Goal: Task Accomplishment & Management: Use online tool/utility

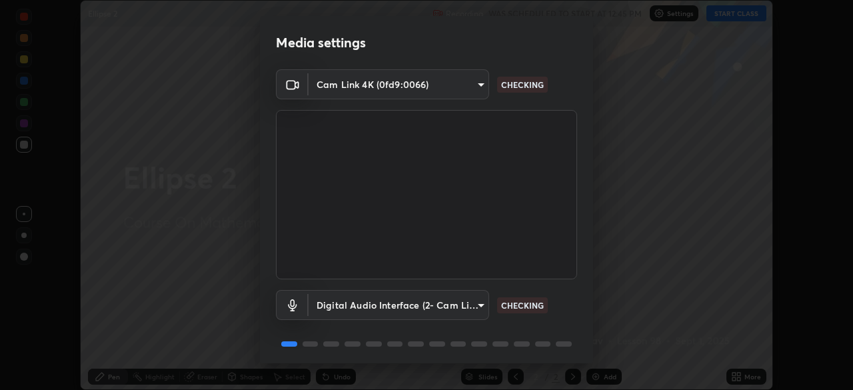
scroll to position [47, 0]
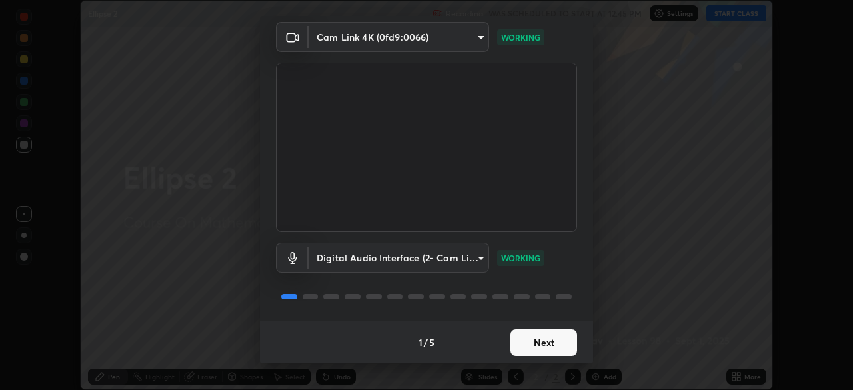
click at [536, 344] on button "Next" at bounding box center [544, 342] width 67 height 27
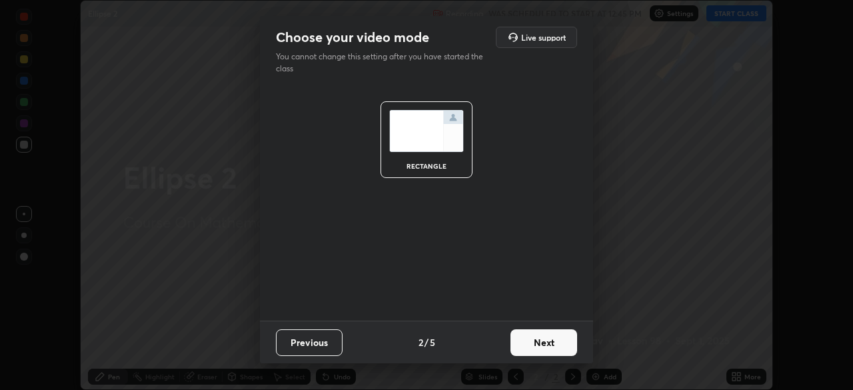
scroll to position [0, 0]
click at [537, 345] on button "Next" at bounding box center [544, 342] width 67 height 27
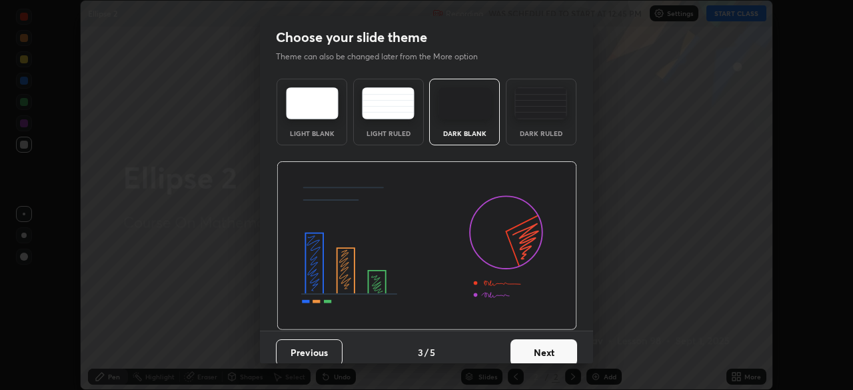
click at [539, 347] on button "Next" at bounding box center [544, 352] width 67 height 27
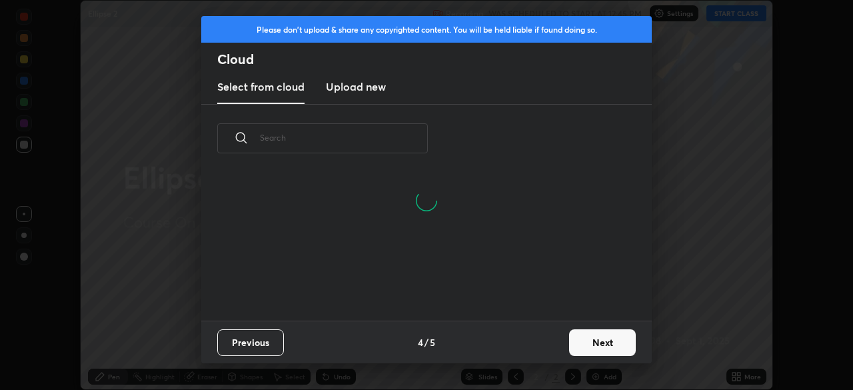
click at [590, 337] on button "Next" at bounding box center [602, 342] width 67 height 27
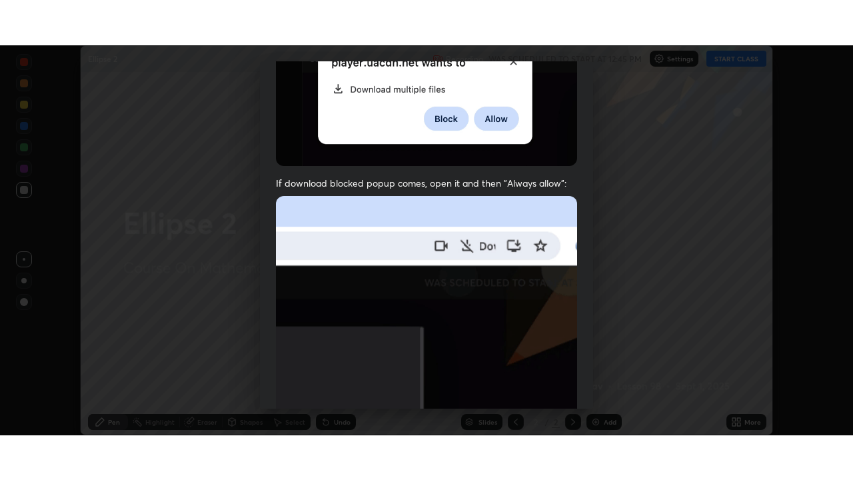
scroll to position [319, 0]
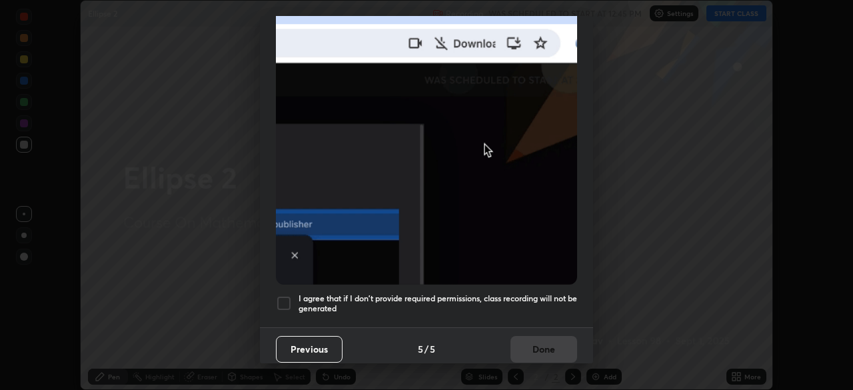
click at [548, 293] on h5 "I agree that if I don't provide required permissions, class recording will not …" at bounding box center [438, 303] width 279 height 21
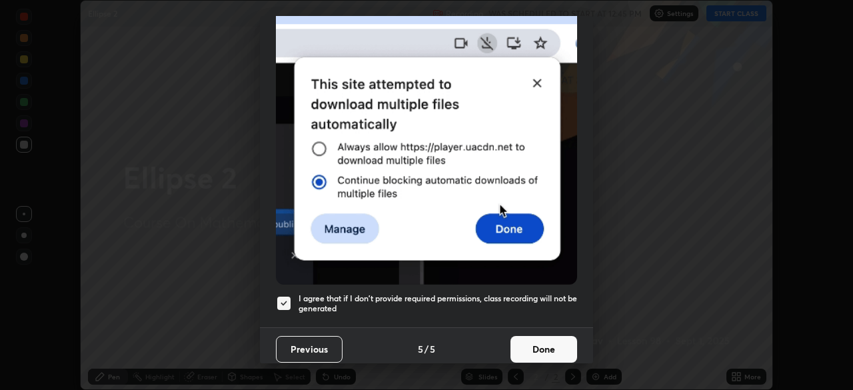
click at [552, 340] on button "Done" at bounding box center [544, 349] width 67 height 27
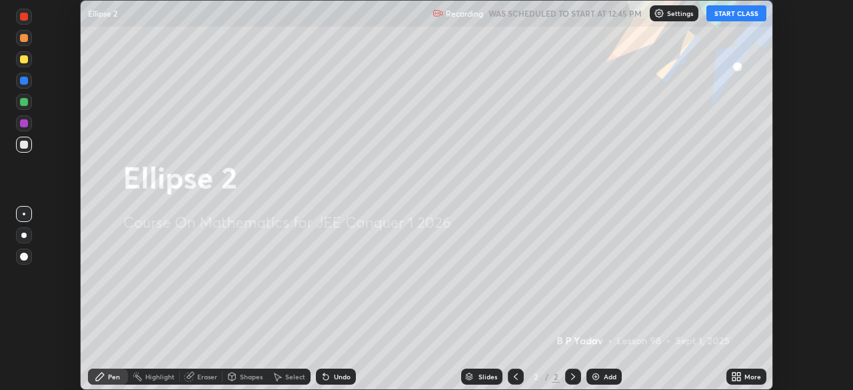
click at [733, 373] on icon at bounding box center [734, 374] width 3 height 3
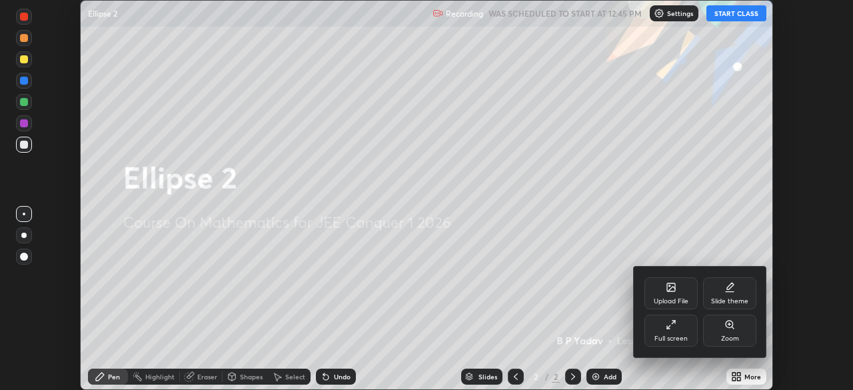
click at [685, 335] on div "Full screen" at bounding box center [671, 338] width 33 height 7
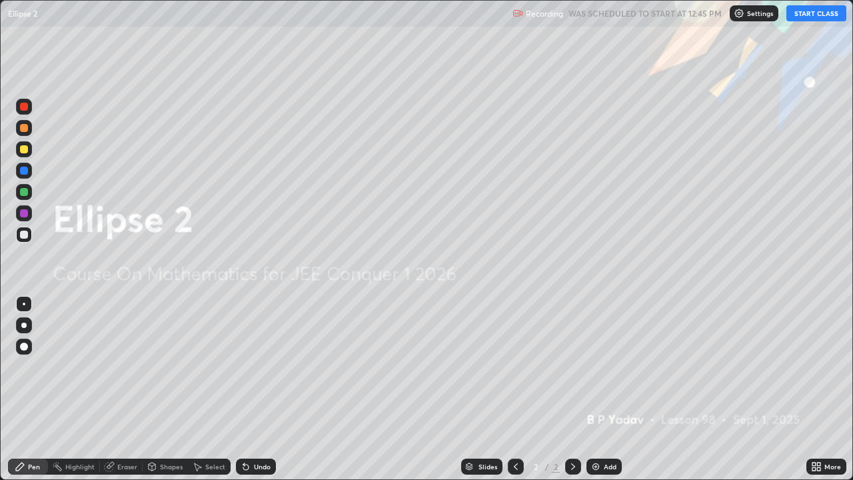
scroll to position [480, 853]
click at [812, 13] on button "START CLASS" at bounding box center [817, 13] width 60 height 16
click at [597, 389] on img at bounding box center [596, 466] width 11 height 11
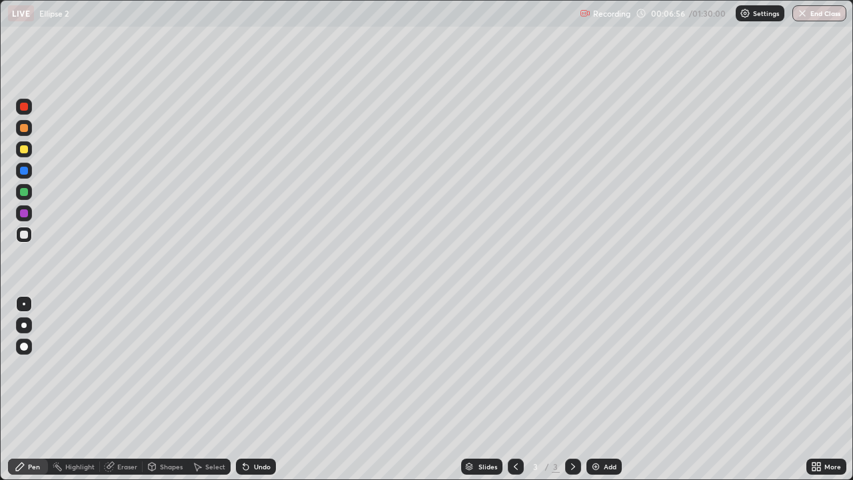
click at [24, 193] on div at bounding box center [24, 192] width 8 height 8
click at [23, 238] on div at bounding box center [24, 235] width 8 height 8
click at [259, 389] on div "Undo" at bounding box center [256, 467] width 40 height 16
click at [259, 389] on div "Undo" at bounding box center [253, 466] width 45 height 27
click at [265, 389] on div "Undo" at bounding box center [262, 466] width 17 height 7
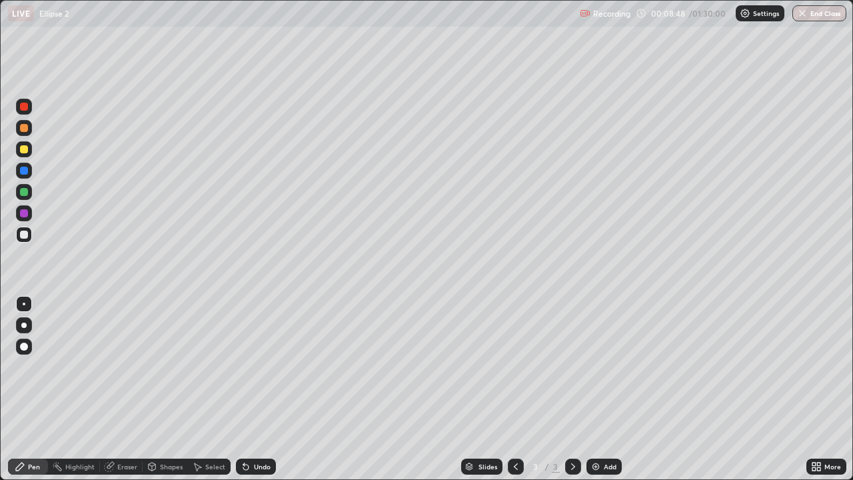
click at [25, 194] on div at bounding box center [24, 192] width 8 height 8
click at [29, 197] on div at bounding box center [24, 192] width 16 height 16
click at [127, 389] on div "Eraser" at bounding box center [127, 466] width 20 height 7
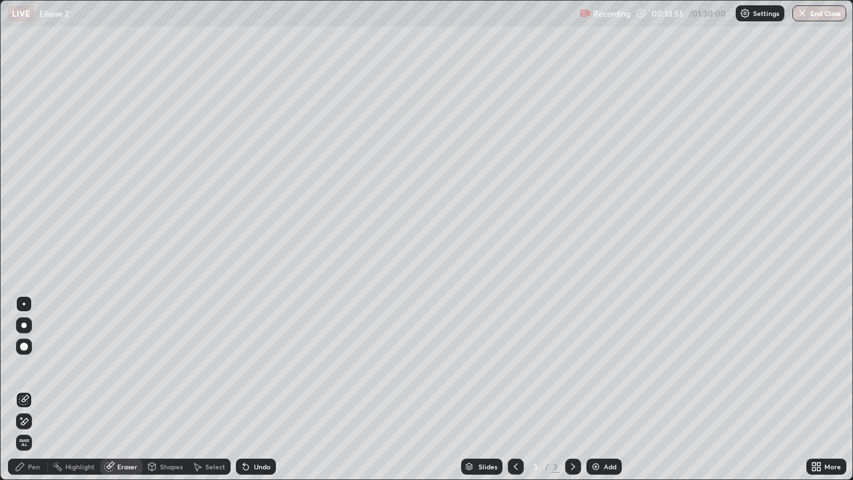
click at [33, 389] on div "Pen" at bounding box center [34, 466] width 12 height 7
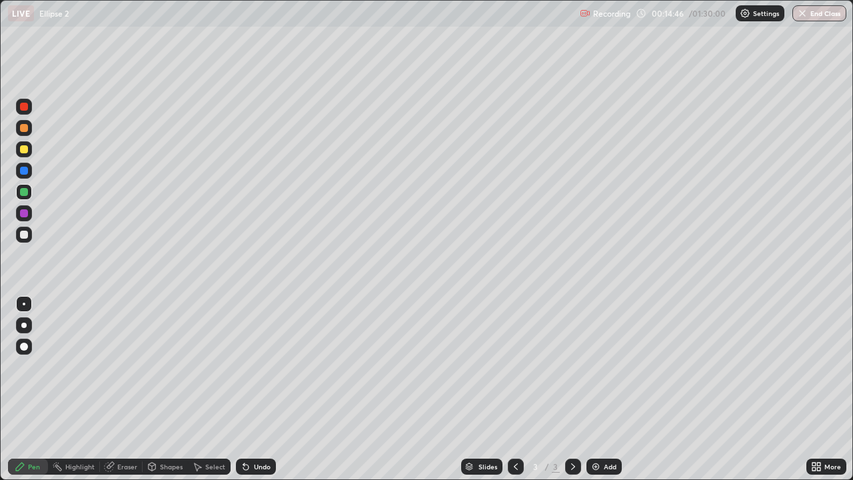
click at [262, 389] on div "Undo" at bounding box center [262, 466] width 17 height 7
click at [25, 131] on div at bounding box center [24, 128] width 8 height 8
click at [599, 389] on img at bounding box center [596, 466] width 11 height 11
click at [22, 234] on div at bounding box center [24, 235] width 8 height 8
click at [257, 389] on div "Undo" at bounding box center [262, 466] width 17 height 7
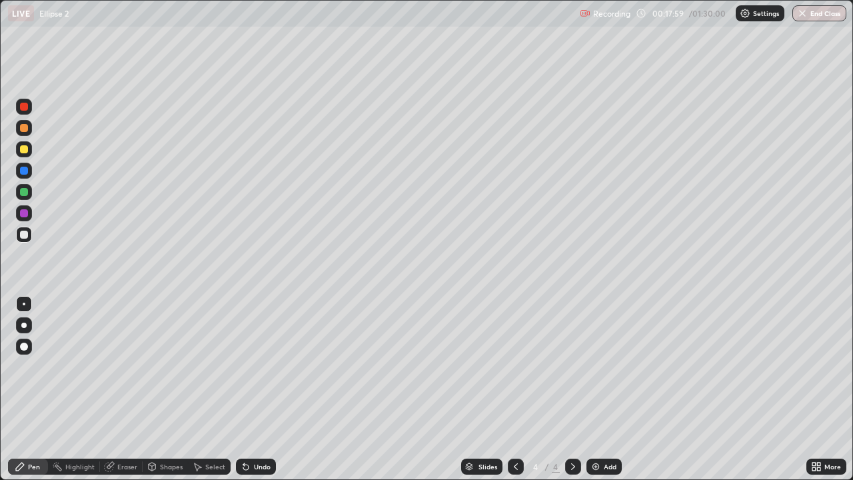
click at [25, 147] on div at bounding box center [24, 149] width 8 height 8
click at [25, 129] on div at bounding box center [24, 128] width 8 height 8
click at [23, 194] on div at bounding box center [24, 192] width 8 height 8
click at [27, 152] on div at bounding box center [24, 149] width 16 height 16
click at [21, 217] on div at bounding box center [24, 213] width 8 height 8
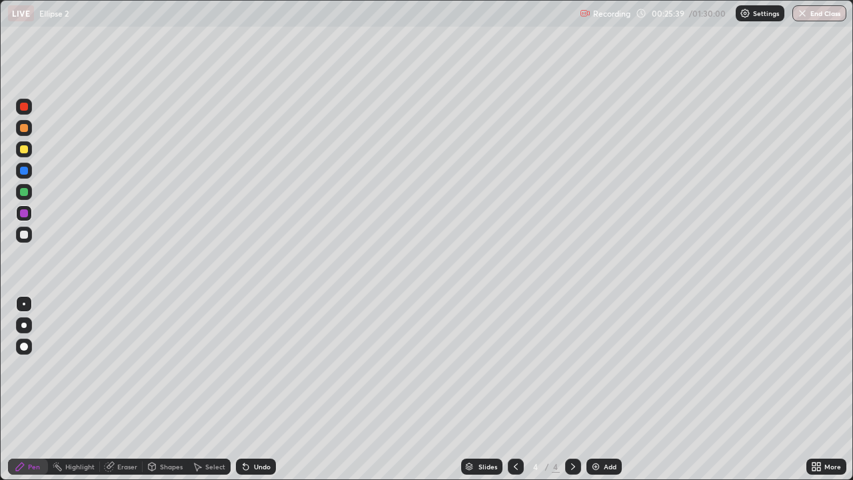
click at [594, 389] on img at bounding box center [596, 466] width 11 height 11
click at [260, 389] on div "Undo" at bounding box center [262, 466] width 17 height 7
click at [256, 389] on div "Undo" at bounding box center [262, 466] width 17 height 7
click at [255, 389] on div "Undo" at bounding box center [262, 466] width 17 height 7
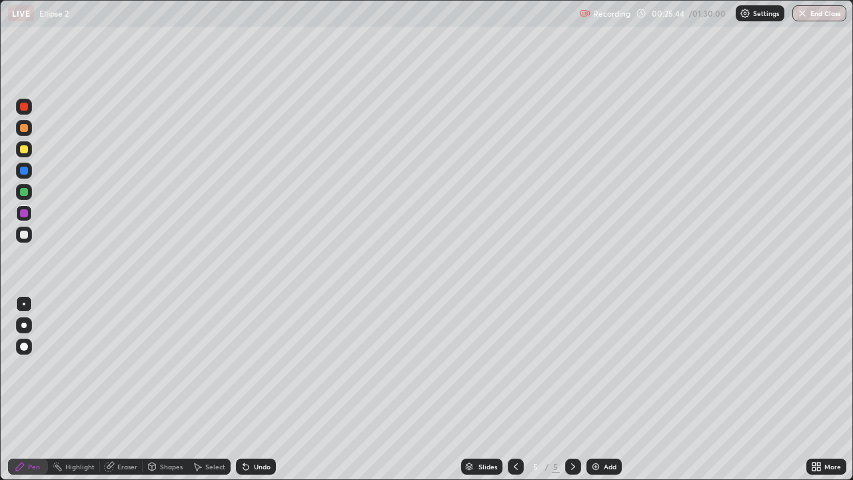
click at [255, 389] on div "Undo" at bounding box center [262, 466] width 17 height 7
click at [26, 233] on div at bounding box center [24, 235] width 8 height 8
click at [259, 389] on div "Undo" at bounding box center [262, 466] width 17 height 7
click at [256, 389] on div "Undo" at bounding box center [262, 466] width 17 height 7
click at [514, 389] on icon at bounding box center [516, 466] width 11 height 11
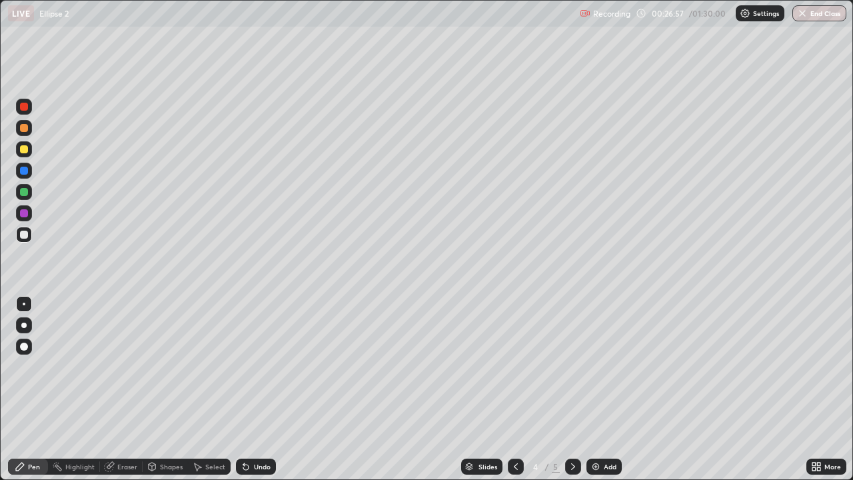
click at [571, 389] on icon at bounding box center [573, 466] width 4 height 7
click at [37, 389] on div "Pen" at bounding box center [34, 466] width 12 height 7
click at [514, 389] on icon at bounding box center [516, 466] width 11 height 11
click at [569, 389] on icon at bounding box center [573, 466] width 11 height 11
click at [593, 389] on img at bounding box center [596, 466] width 11 height 11
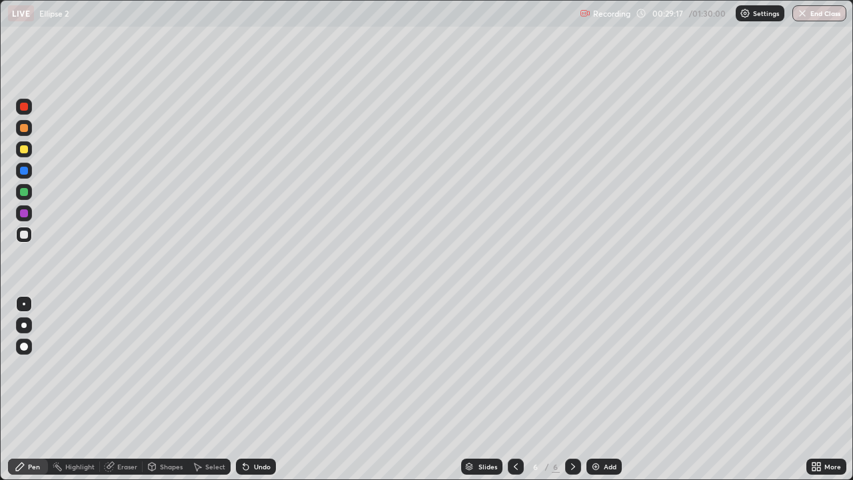
click at [515, 389] on icon at bounding box center [516, 466] width 11 height 11
click at [513, 389] on icon at bounding box center [516, 466] width 11 height 11
click at [571, 389] on icon at bounding box center [573, 466] width 11 height 11
click at [569, 389] on icon at bounding box center [573, 466] width 11 height 11
click at [261, 389] on div "Undo" at bounding box center [262, 466] width 17 height 7
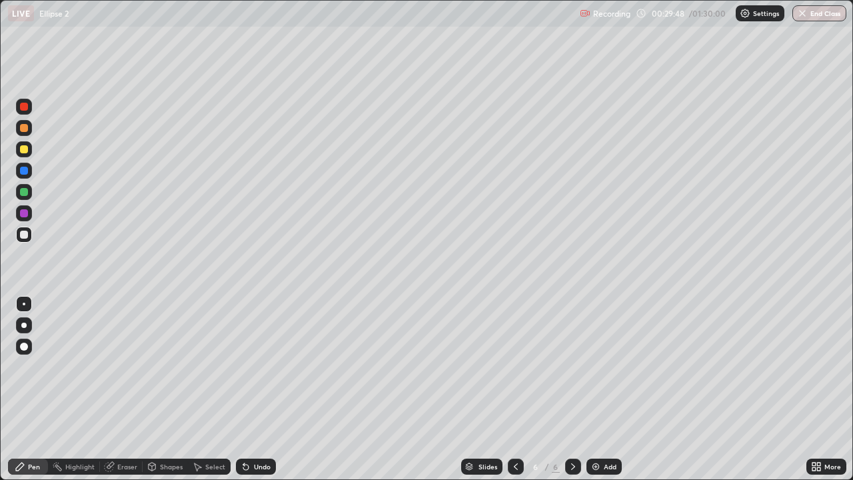
click at [262, 389] on div "Undo" at bounding box center [256, 467] width 40 height 16
click at [511, 389] on icon at bounding box center [516, 466] width 11 height 11
click at [512, 389] on icon at bounding box center [516, 466] width 11 height 11
click at [571, 389] on icon at bounding box center [573, 466] width 4 height 7
click at [570, 389] on icon at bounding box center [573, 466] width 11 height 11
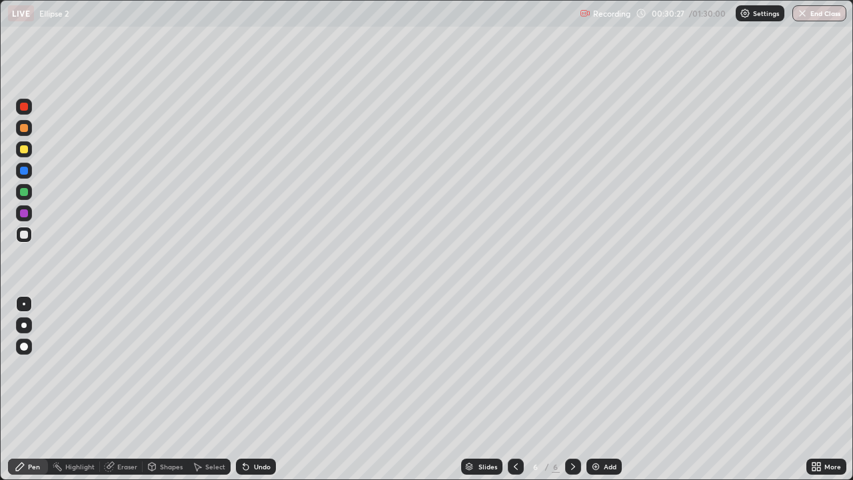
click at [515, 389] on icon at bounding box center [516, 466] width 11 height 11
click at [512, 389] on icon at bounding box center [516, 466] width 11 height 11
click at [22, 127] on div at bounding box center [24, 128] width 8 height 8
click at [581, 389] on div "Slides 4 / 6 Add" at bounding box center [541, 466] width 531 height 27
click at [579, 389] on div at bounding box center [573, 467] width 16 height 16
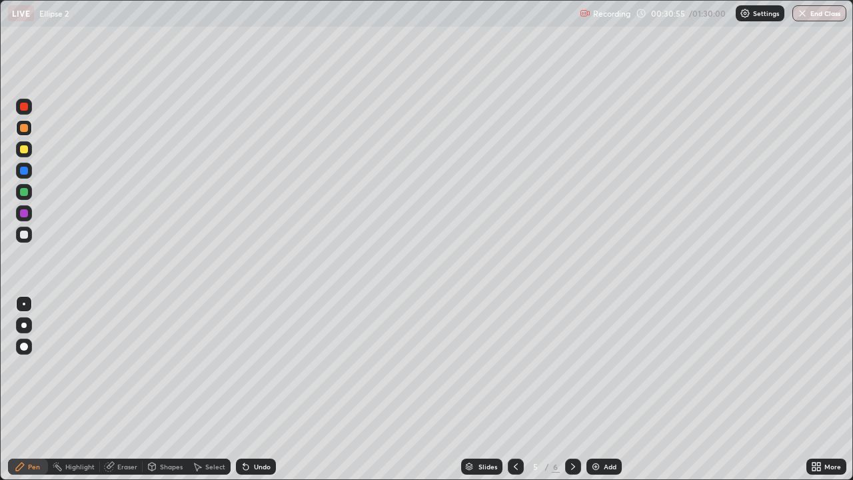
click at [582, 389] on div "Slides 5 / 6 Add" at bounding box center [541, 466] width 531 height 27
click at [577, 389] on icon at bounding box center [573, 466] width 11 height 11
click at [594, 389] on img at bounding box center [596, 466] width 11 height 11
click at [572, 389] on icon at bounding box center [573, 466] width 11 height 11
click at [515, 389] on icon at bounding box center [516, 466] width 11 height 11
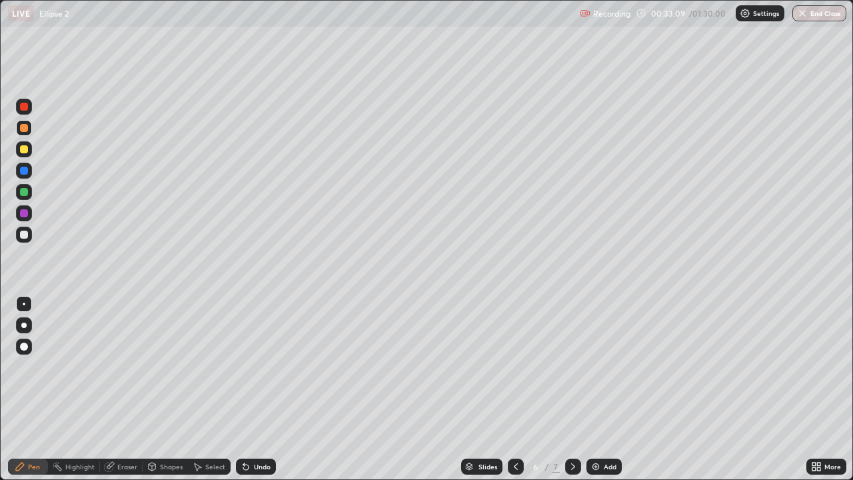
click at [517, 389] on icon at bounding box center [516, 466] width 11 height 11
click at [577, 389] on icon at bounding box center [573, 466] width 11 height 11
click at [23, 235] on div at bounding box center [24, 235] width 8 height 8
click at [22, 192] on div at bounding box center [24, 192] width 8 height 8
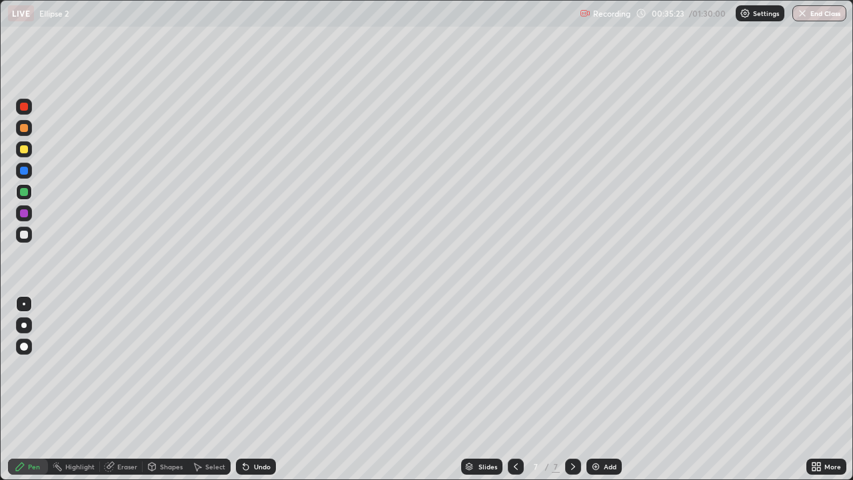
click at [258, 389] on div "Undo" at bounding box center [262, 466] width 17 height 7
click at [255, 389] on div "Undo" at bounding box center [262, 466] width 17 height 7
click at [254, 389] on div "Undo" at bounding box center [262, 466] width 17 height 7
click at [22, 235] on div at bounding box center [24, 235] width 8 height 8
click at [23, 129] on div at bounding box center [24, 128] width 8 height 8
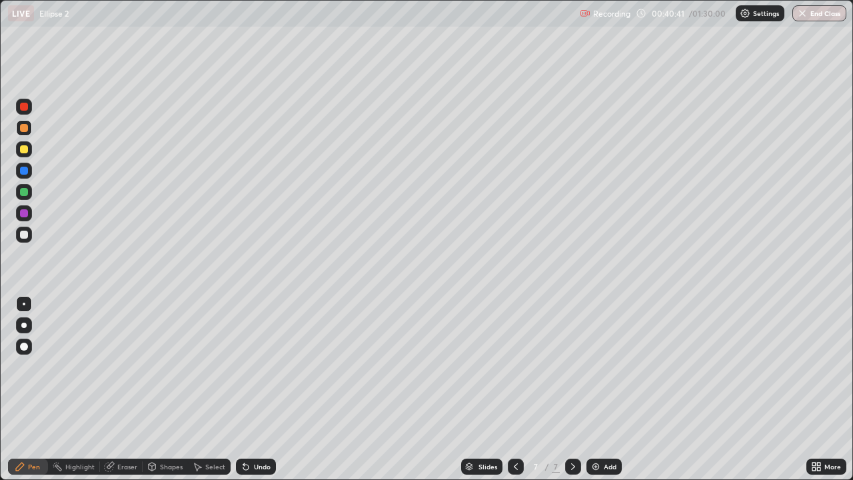
click at [28, 151] on div at bounding box center [24, 149] width 16 height 16
click at [131, 389] on div "Eraser" at bounding box center [127, 466] width 20 height 7
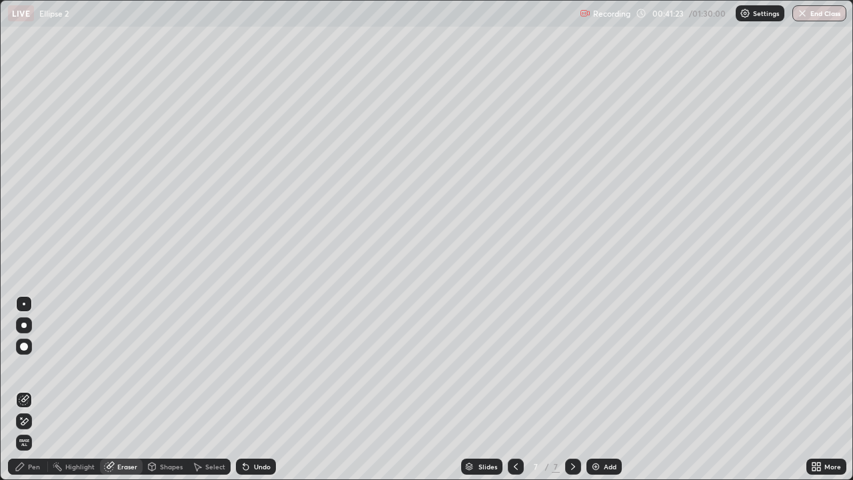
click at [37, 389] on div "Pen" at bounding box center [34, 466] width 12 height 7
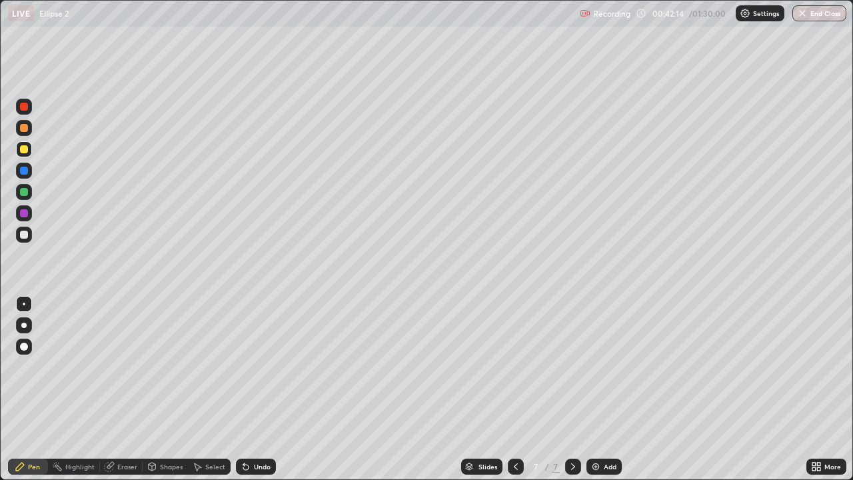
click at [568, 389] on icon at bounding box center [573, 466] width 11 height 11
click at [593, 389] on img at bounding box center [596, 466] width 11 height 11
click at [23, 234] on div at bounding box center [24, 235] width 8 height 8
click at [514, 389] on icon at bounding box center [516, 466] width 4 height 7
click at [570, 389] on icon at bounding box center [573, 466] width 11 height 11
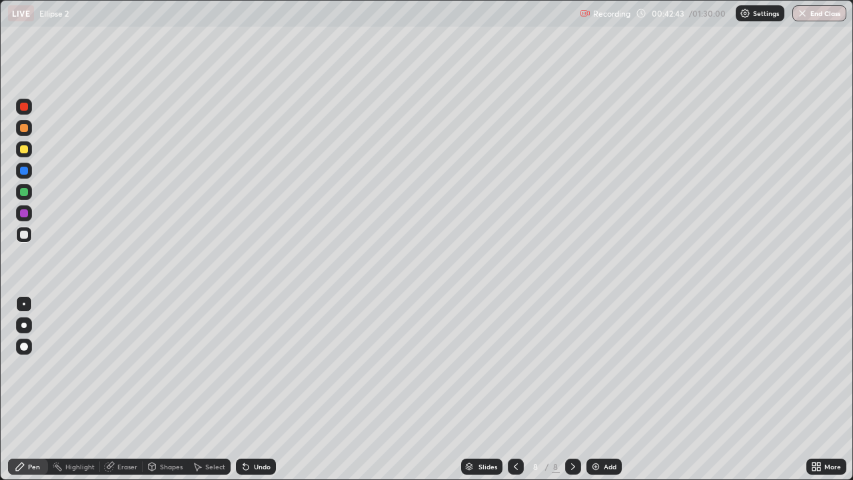
click at [41, 389] on div "Pen" at bounding box center [28, 467] width 40 height 16
click at [27, 241] on div at bounding box center [24, 235] width 16 height 16
click at [515, 389] on icon at bounding box center [516, 466] width 4 height 7
click at [568, 389] on icon at bounding box center [573, 466] width 11 height 11
click at [24, 190] on div at bounding box center [24, 192] width 8 height 8
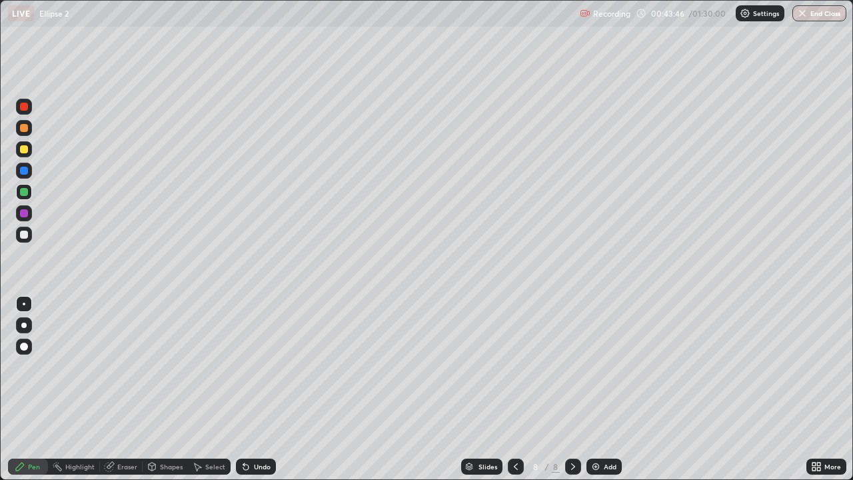
click at [265, 389] on div "Undo" at bounding box center [262, 466] width 17 height 7
click at [513, 389] on icon at bounding box center [516, 466] width 11 height 11
click at [259, 389] on div "Undo" at bounding box center [262, 466] width 17 height 7
click at [256, 389] on div "Undo" at bounding box center [262, 466] width 17 height 7
click at [255, 389] on div "Undo" at bounding box center [262, 466] width 17 height 7
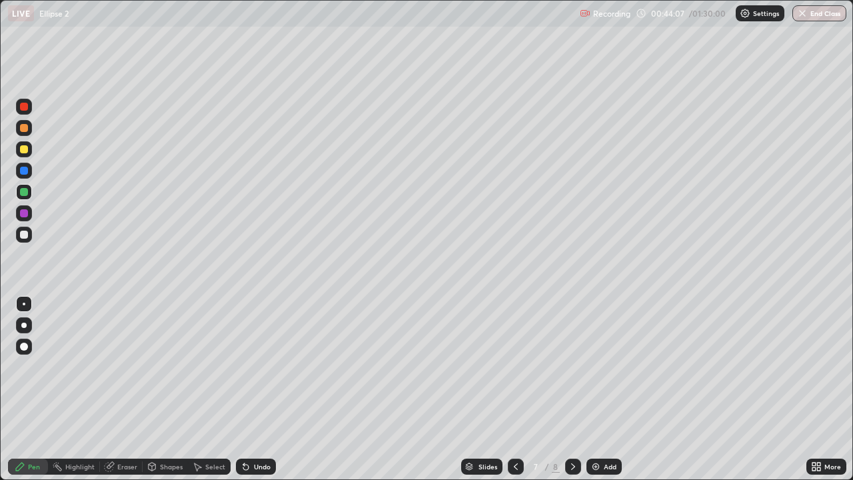
click at [256, 389] on div "Undo" at bounding box center [262, 466] width 17 height 7
click at [573, 389] on icon at bounding box center [573, 466] width 11 height 11
click at [597, 389] on img at bounding box center [596, 466] width 11 height 11
click at [21, 238] on div at bounding box center [24, 235] width 8 height 8
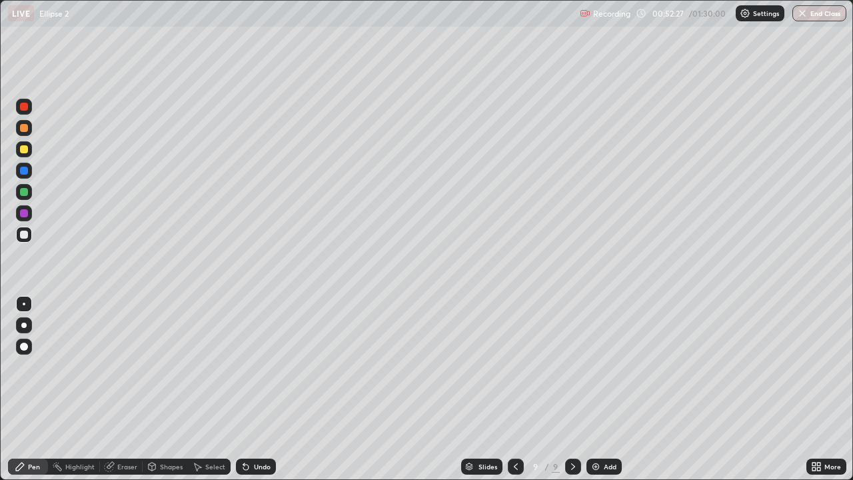
click at [21, 196] on div at bounding box center [24, 192] width 16 height 16
click at [26, 153] on div at bounding box center [24, 149] width 8 height 8
click at [701, 389] on div "Slides 9 / 9 Add" at bounding box center [541, 466] width 531 height 27
click at [711, 389] on div "Slides 9 / 9 Add" at bounding box center [541, 466] width 531 height 27
click at [715, 389] on div "Slides 9 / 9 Add" at bounding box center [541, 466] width 531 height 27
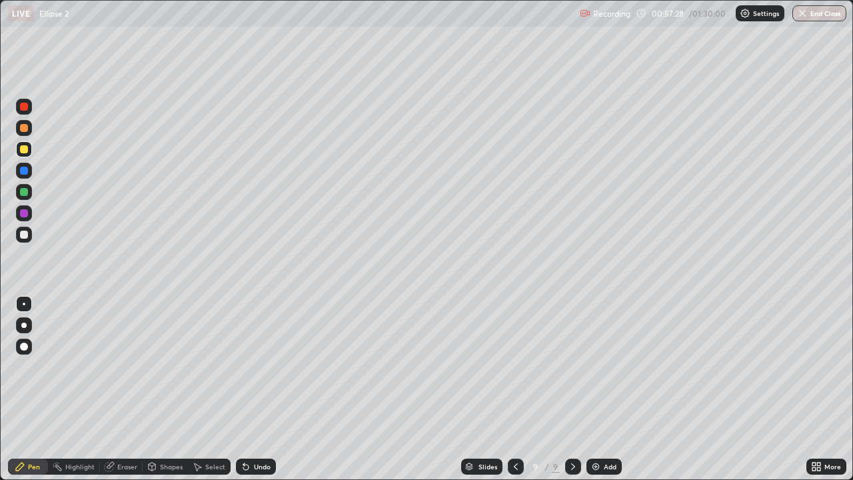
click at [605, 389] on div "Add" at bounding box center [610, 466] width 13 height 7
click at [25, 238] on div at bounding box center [24, 235] width 8 height 8
click at [17, 198] on div at bounding box center [24, 191] width 16 height 21
click at [23, 237] on div at bounding box center [24, 235] width 8 height 8
click at [263, 389] on div "Undo" at bounding box center [262, 466] width 17 height 7
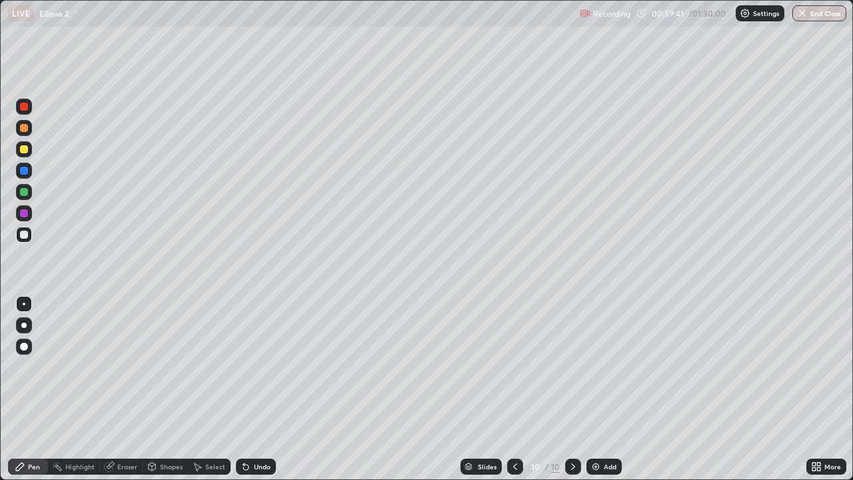
click at [263, 389] on div "Undo" at bounding box center [262, 466] width 17 height 7
click at [600, 389] on div "Add" at bounding box center [604, 467] width 35 height 16
click at [19, 195] on div at bounding box center [24, 192] width 16 height 16
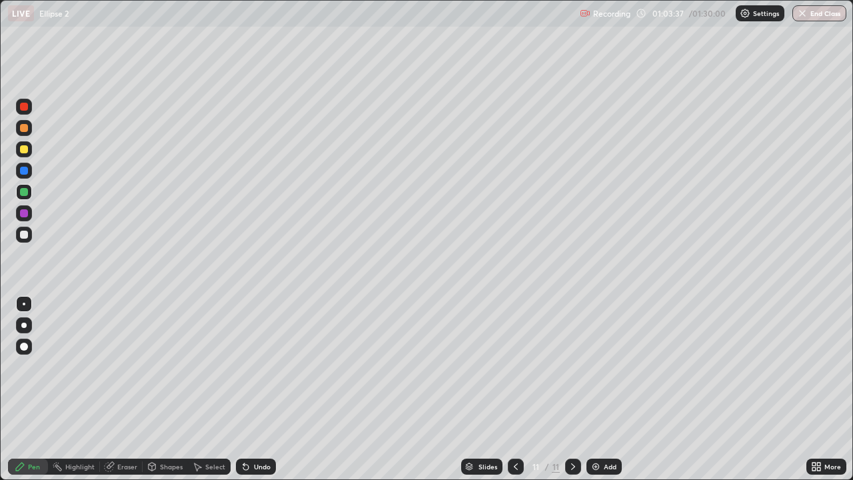
click at [21, 232] on div at bounding box center [24, 235] width 8 height 8
click at [26, 150] on div at bounding box center [24, 149] width 8 height 8
click at [26, 129] on div at bounding box center [24, 128] width 8 height 8
click at [607, 389] on div "Add" at bounding box center [610, 466] width 13 height 7
click at [25, 192] on div at bounding box center [24, 192] width 8 height 8
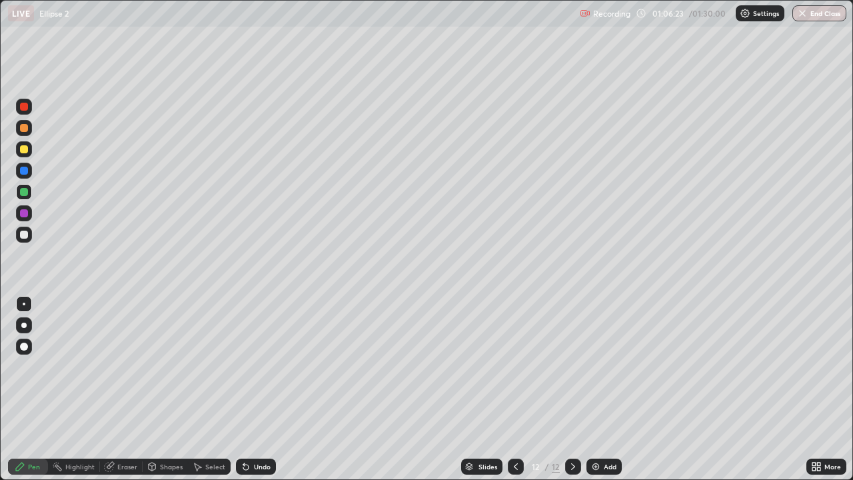
click at [24, 237] on div at bounding box center [24, 235] width 8 height 8
click at [257, 389] on div "Undo" at bounding box center [262, 466] width 17 height 7
click at [0, 389] on div "Pen Highlight Eraser Shapes Select Undo Slides 12 / 12 Add More" at bounding box center [426, 466] width 853 height 27
click at [594, 389] on img at bounding box center [596, 466] width 11 height 11
click at [23, 236] on div at bounding box center [24, 235] width 8 height 8
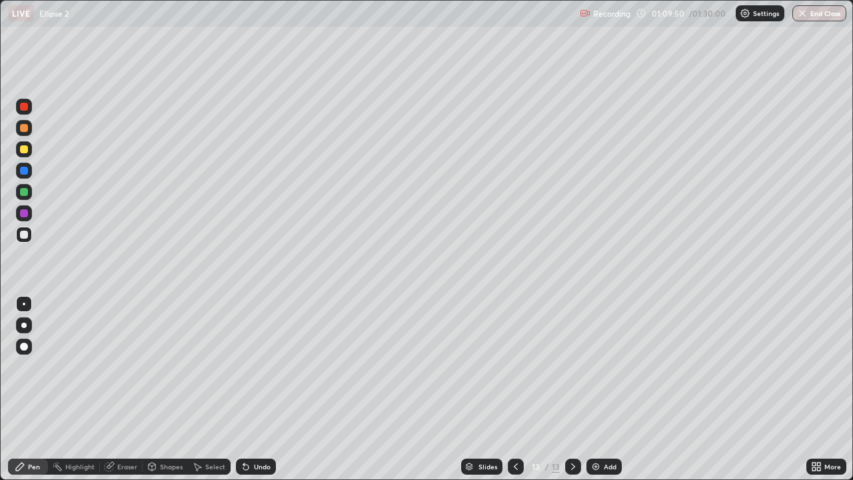
click at [26, 193] on div at bounding box center [24, 192] width 8 height 8
click at [259, 389] on div "Undo" at bounding box center [262, 466] width 17 height 7
click at [21, 239] on div at bounding box center [24, 235] width 16 height 16
click at [608, 389] on div "Add" at bounding box center [610, 466] width 13 height 7
click at [21, 195] on div at bounding box center [24, 192] width 16 height 16
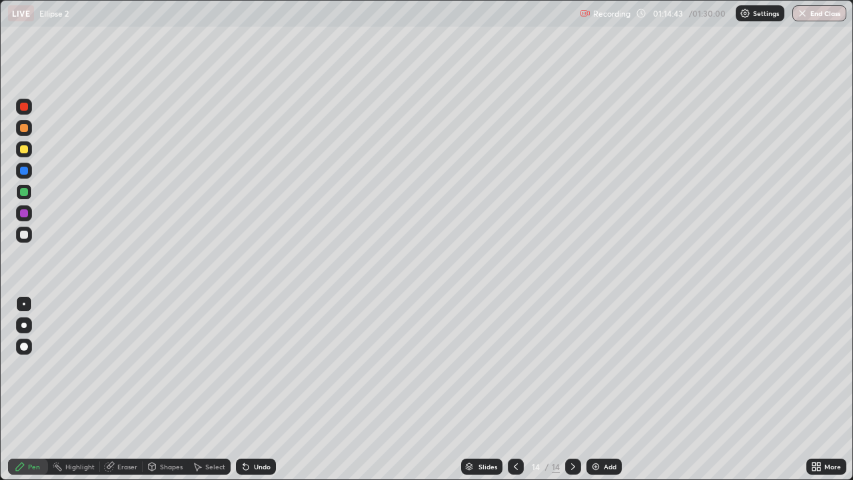
click at [25, 130] on div at bounding box center [24, 128] width 8 height 8
click at [173, 389] on div "Shapes" at bounding box center [171, 466] width 23 height 7
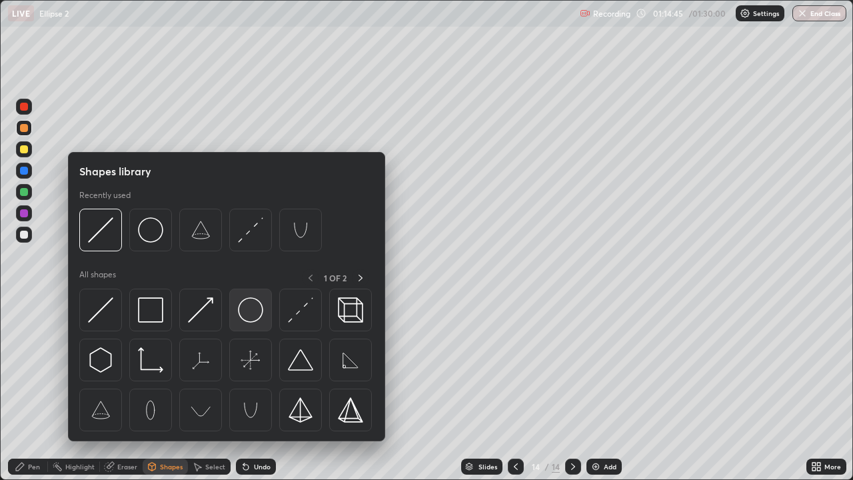
click at [247, 317] on img at bounding box center [250, 309] width 25 height 25
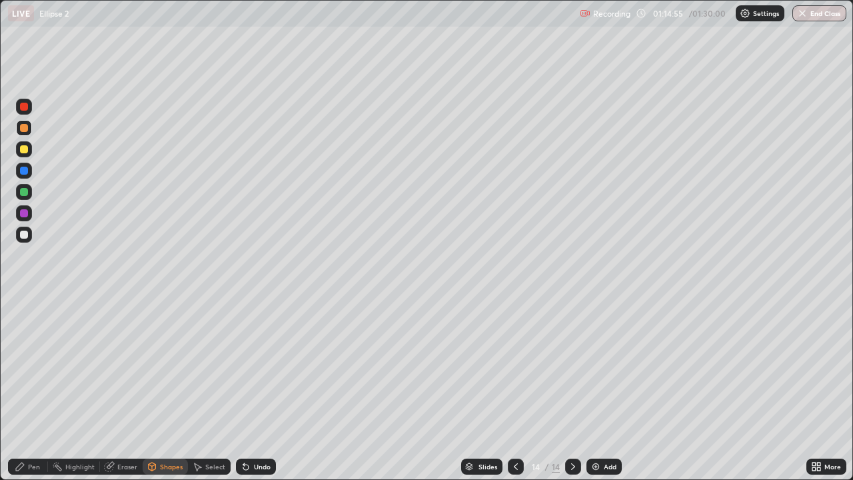
click at [164, 389] on div "Shapes" at bounding box center [171, 466] width 23 height 7
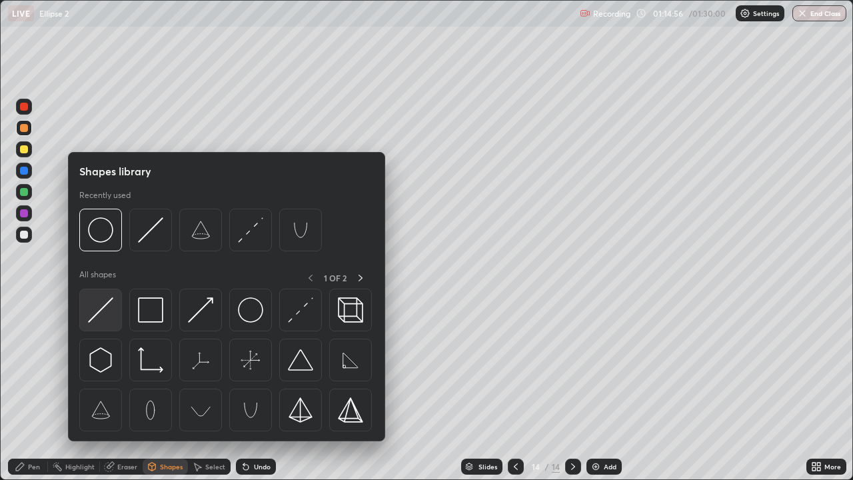
click at [108, 313] on img at bounding box center [100, 309] width 25 height 25
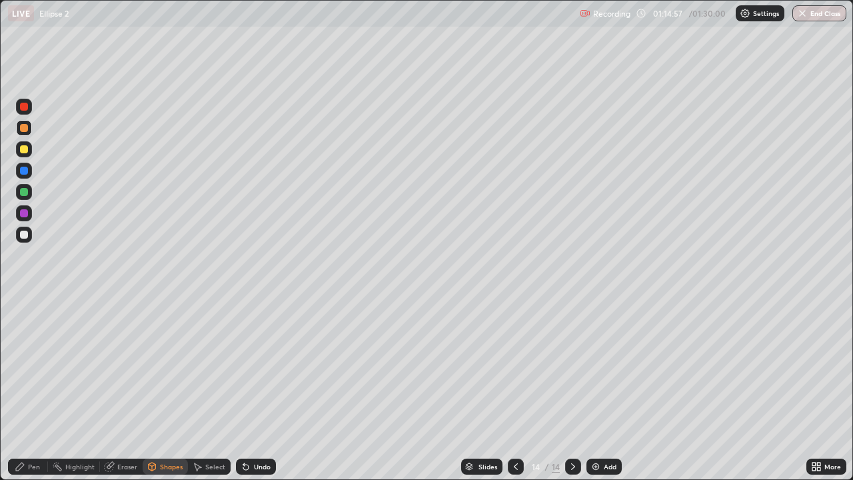
click at [36, 389] on div "Pen" at bounding box center [34, 466] width 12 height 7
click at [27, 193] on div at bounding box center [24, 192] width 8 height 8
click at [19, 236] on div at bounding box center [24, 235] width 16 height 16
click at [125, 389] on div "Eraser" at bounding box center [127, 466] width 20 height 7
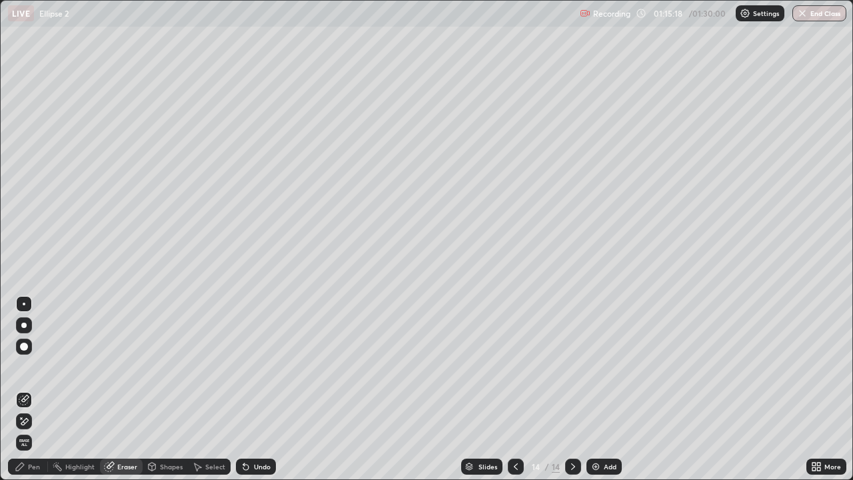
click at [162, 389] on div "Shapes" at bounding box center [171, 466] width 23 height 7
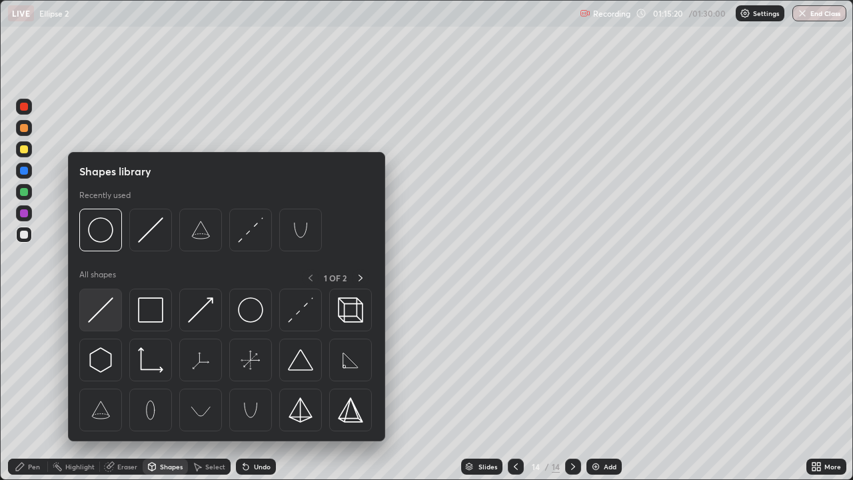
click at [109, 311] on img at bounding box center [100, 309] width 25 height 25
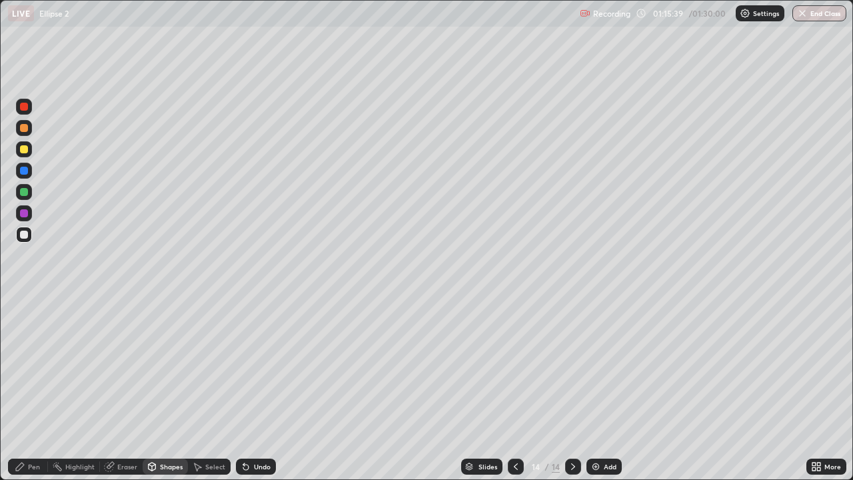
click at [264, 389] on div "Undo" at bounding box center [262, 466] width 17 height 7
click at [23, 149] on div at bounding box center [24, 149] width 8 height 8
click at [41, 389] on div "Pen" at bounding box center [28, 467] width 40 height 16
click at [21, 131] on div at bounding box center [24, 128] width 8 height 8
click at [26, 235] on div at bounding box center [24, 235] width 8 height 8
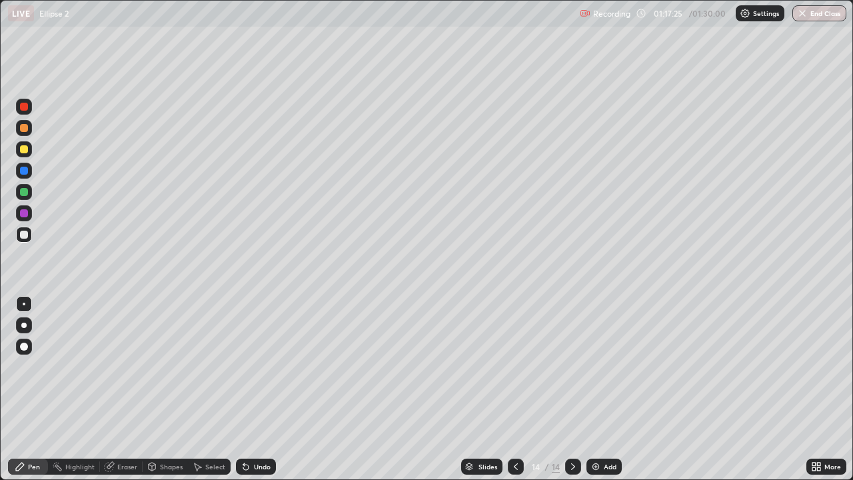
click at [256, 389] on div "Undo" at bounding box center [262, 466] width 17 height 7
click at [566, 389] on div at bounding box center [573, 466] width 16 height 27
click at [600, 389] on div "Add" at bounding box center [604, 467] width 35 height 16
click at [515, 389] on icon at bounding box center [516, 466] width 11 height 11
click at [566, 389] on div at bounding box center [573, 467] width 16 height 16
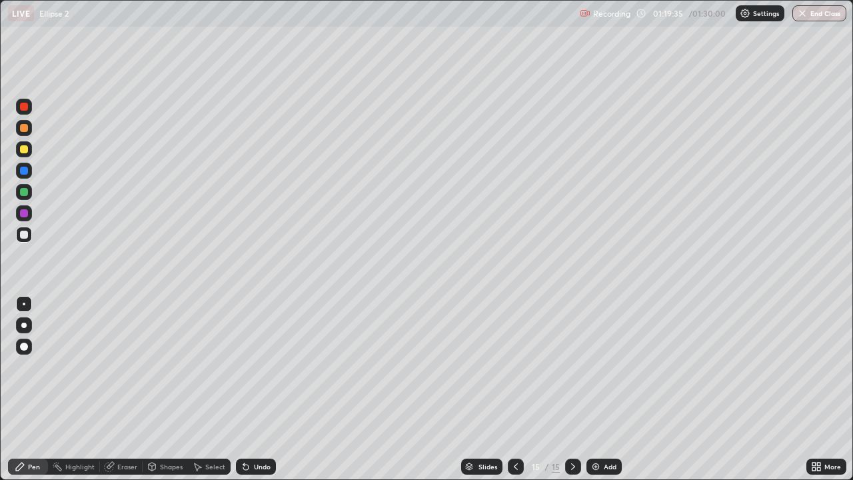
click at [249, 389] on div "Undo" at bounding box center [256, 467] width 40 height 16
click at [250, 389] on div "Undo" at bounding box center [256, 467] width 40 height 16
click at [257, 389] on div "Undo" at bounding box center [262, 466] width 17 height 7
click at [515, 389] on icon at bounding box center [516, 466] width 11 height 11
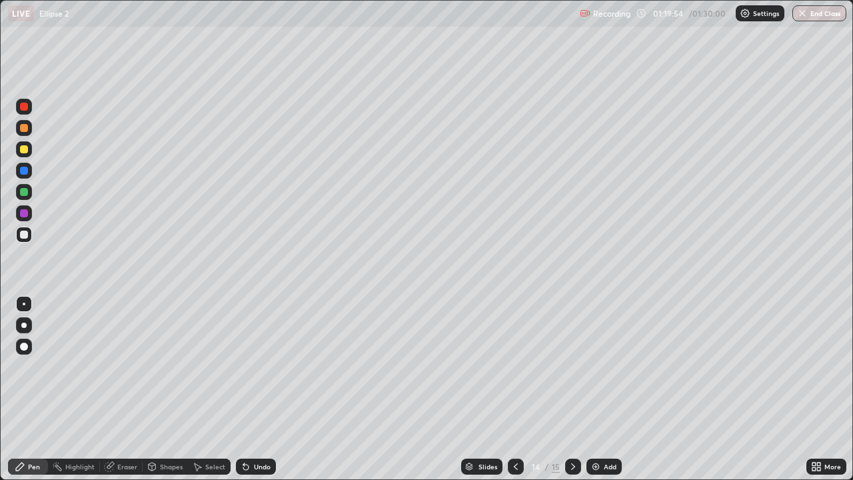
click at [571, 389] on icon at bounding box center [573, 466] width 11 height 11
click at [512, 389] on icon at bounding box center [516, 466] width 11 height 11
click at [571, 389] on icon at bounding box center [573, 466] width 11 height 11
click at [24, 191] on div at bounding box center [24, 192] width 8 height 8
click at [27, 234] on div at bounding box center [24, 235] width 8 height 8
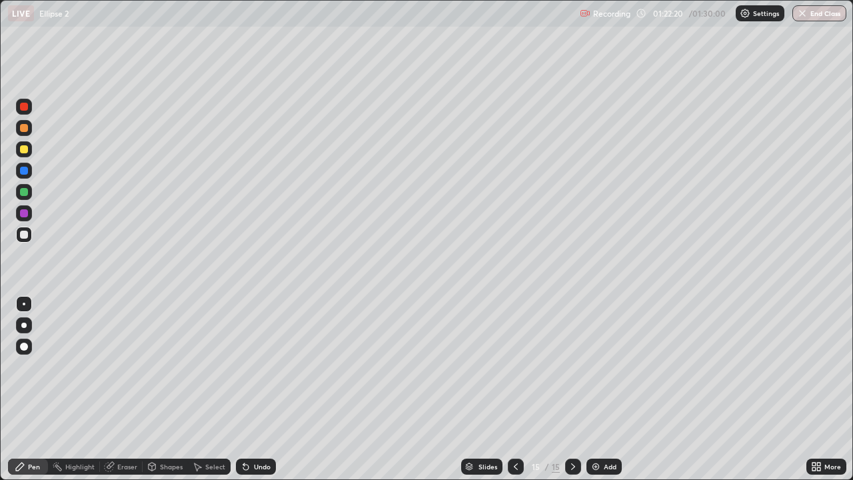
click at [259, 389] on div "Undo" at bounding box center [262, 466] width 17 height 7
click at [595, 389] on img at bounding box center [596, 466] width 11 height 11
click at [259, 389] on div "Undo" at bounding box center [262, 466] width 17 height 7
click at [260, 389] on div "Undo" at bounding box center [256, 467] width 40 height 16
click at [26, 192] on div at bounding box center [24, 192] width 8 height 8
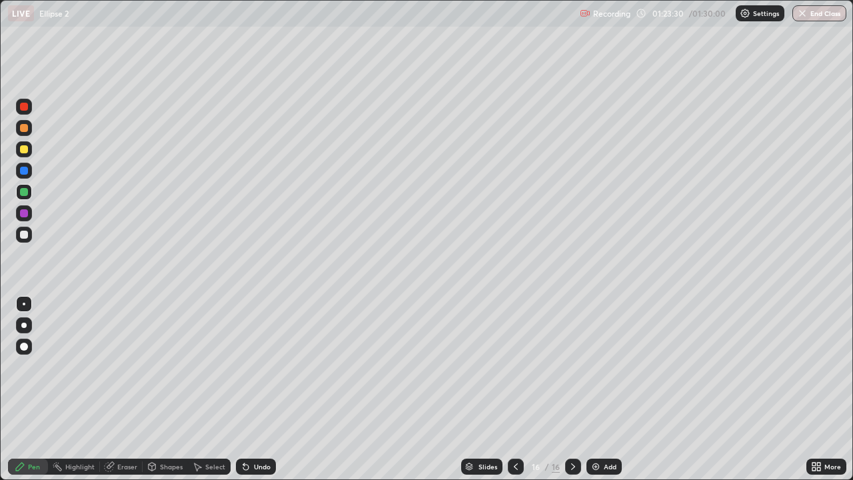
click at [257, 389] on div "Undo" at bounding box center [262, 466] width 17 height 7
click at [24, 233] on div at bounding box center [24, 235] width 8 height 8
click at [511, 389] on icon at bounding box center [516, 466] width 11 height 11
click at [568, 389] on icon at bounding box center [573, 466] width 11 height 11
click at [24, 192] on div at bounding box center [24, 192] width 8 height 8
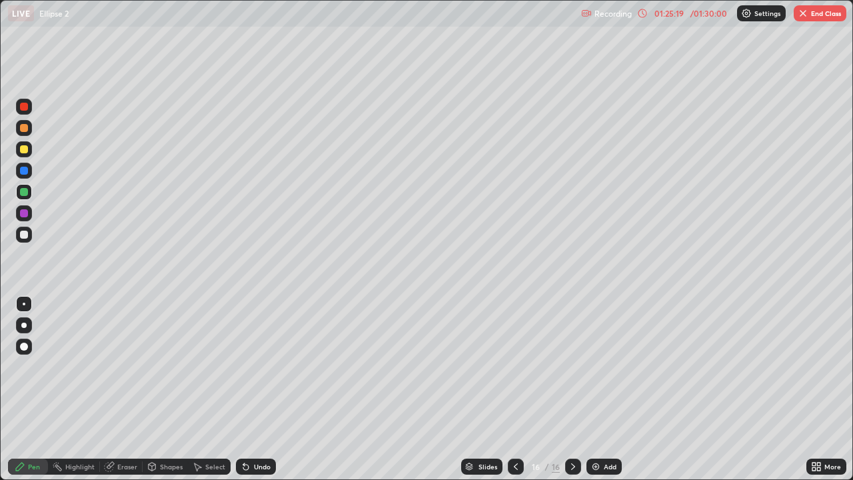
click at [260, 389] on div "Undo" at bounding box center [262, 466] width 17 height 7
click at [699, 19] on div "Recording 01:27:05 / 01:30:00 Settings End Class" at bounding box center [713, 14] width 265 height 26
click at [703, 20] on div "Recording 01:27:06 / 01:30:00 Settings End Class" at bounding box center [713, 14] width 265 height 26
click at [695, 26] on div "Recording 01:27:07 / 01:30:00 Settings End Class" at bounding box center [713, 14] width 265 height 26
click at [688, 21] on div "Recording 01:27:07 / 01:30:00 Settings End Class" at bounding box center [713, 14] width 265 height 26
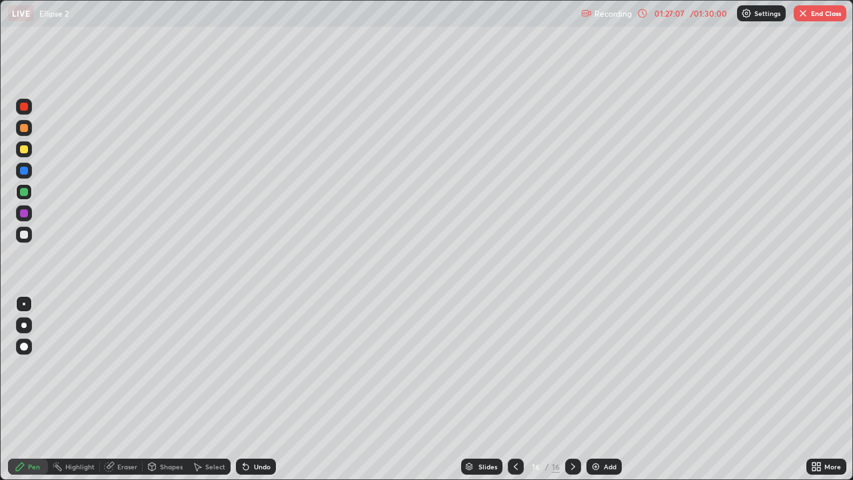
click at [691, 21] on div "Recording 01:27:07 / 01:30:00 Settings End Class" at bounding box center [713, 14] width 265 height 26
click at [685, 24] on div "Recording 01:27:08 / 01:30:00 Settings End Class" at bounding box center [713, 14] width 265 height 26
click at [689, 26] on div "Recording 01:27:08 / 01:30:00 Settings End Class" at bounding box center [713, 14] width 265 height 26
click at [701, 24] on div "Recording 01:27:09 / 01:30:00 Settings End Class" at bounding box center [713, 14] width 265 height 26
click at [695, 23] on div "Recording 01:27:09 / 01:30:00 Settings End Class" at bounding box center [713, 14] width 265 height 26
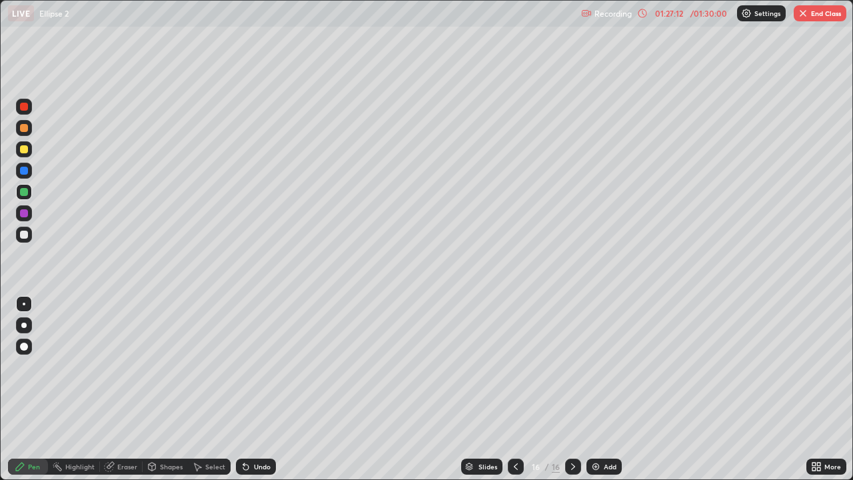
click at [575, 389] on icon at bounding box center [573, 466] width 11 height 11
click at [598, 389] on img at bounding box center [596, 466] width 11 height 11
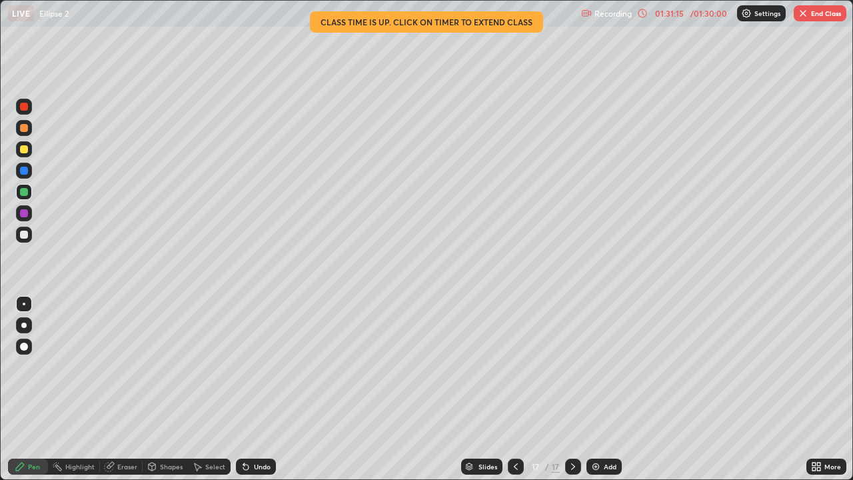
click at [819, 13] on button "End Class" at bounding box center [820, 13] width 53 height 16
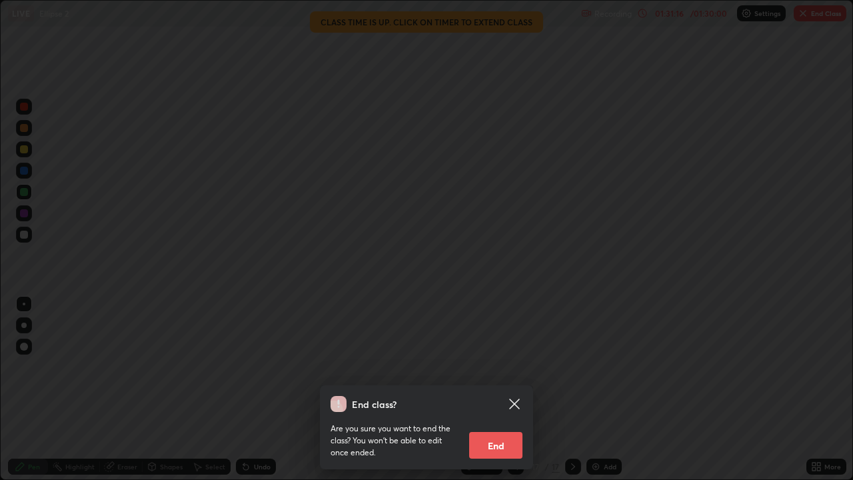
click at [514, 389] on button "End" at bounding box center [495, 445] width 53 height 27
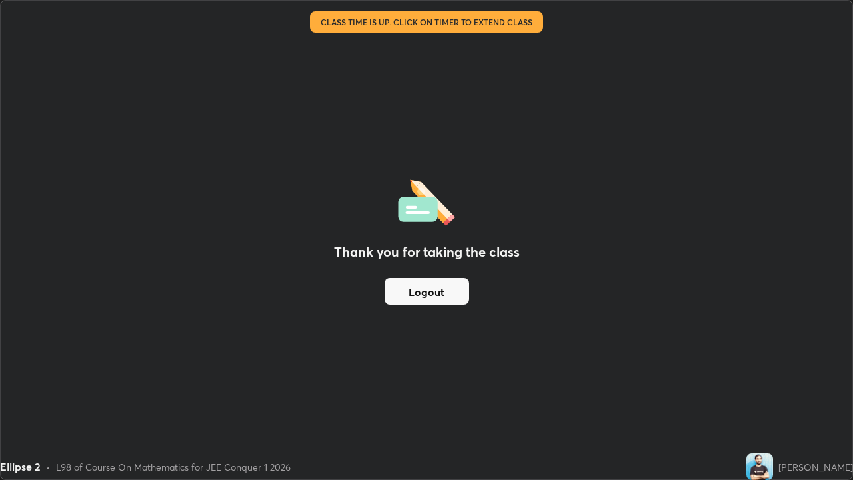
click at [464, 290] on button "Logout" at bounding box center [427, 291] width 85 height 27
